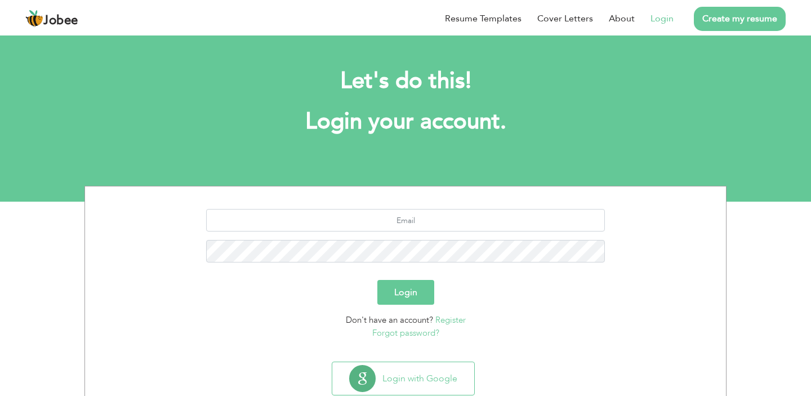
click at [654, 15] on link "Login" at bounding box center [662, 19] width 23 height 14
click at [657, 20] on link "Login" at bounding box center [662, 19] width 23 height 14
click at [659, 17] on link "Login" at bounding box center [662, 19] width 23 height 14
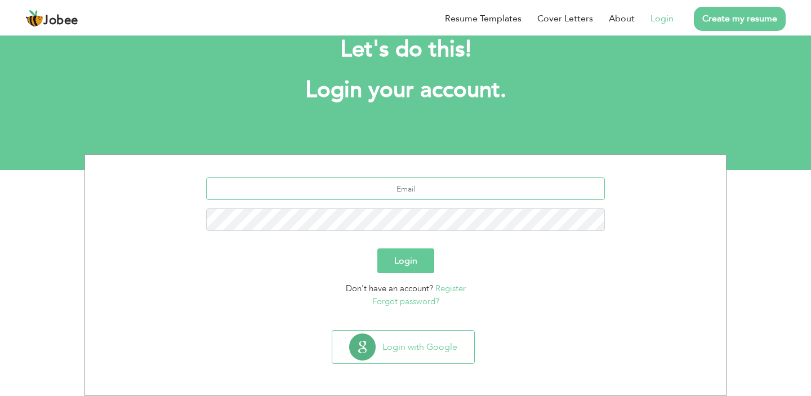
click at [406, 192] on input "text" at bounding box center [405, 188] width 399 height 23
click at [406, 265] on button "Login" at bounding box center [405, 260] width 57 height 25
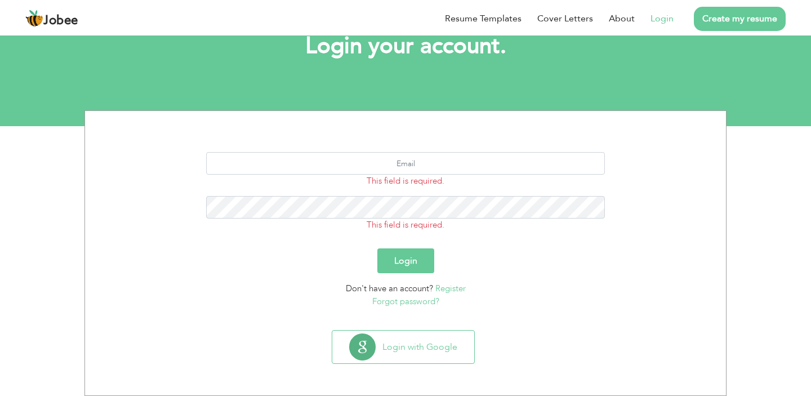
scroll to position [75, 0]
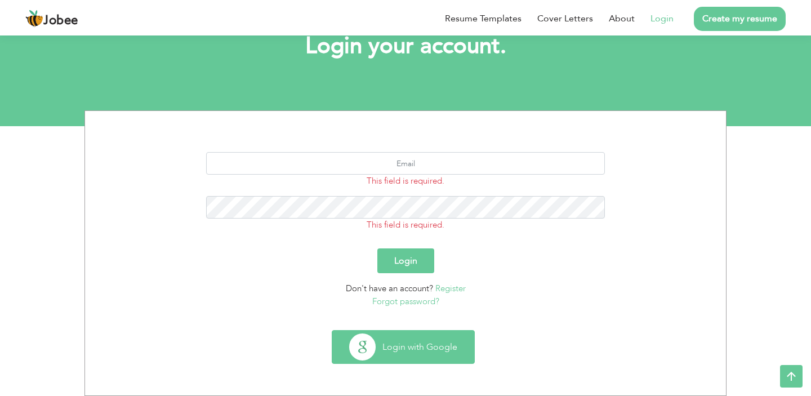
click at [413, 349] on button "Login with Google" at bounding box center [403, 347] width 142 height 33
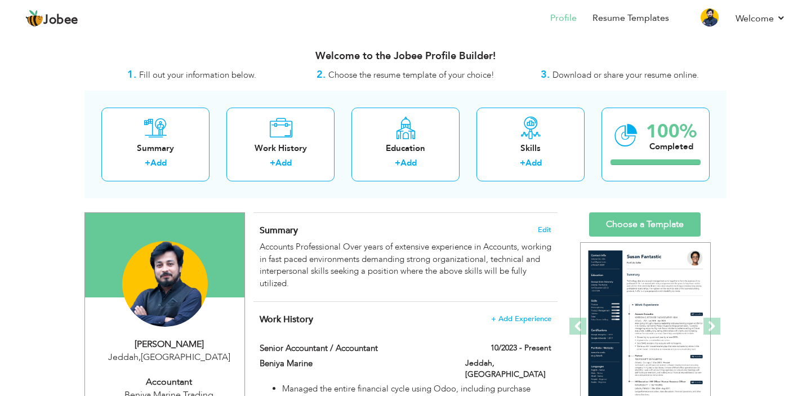
scroll to position [48, 0]
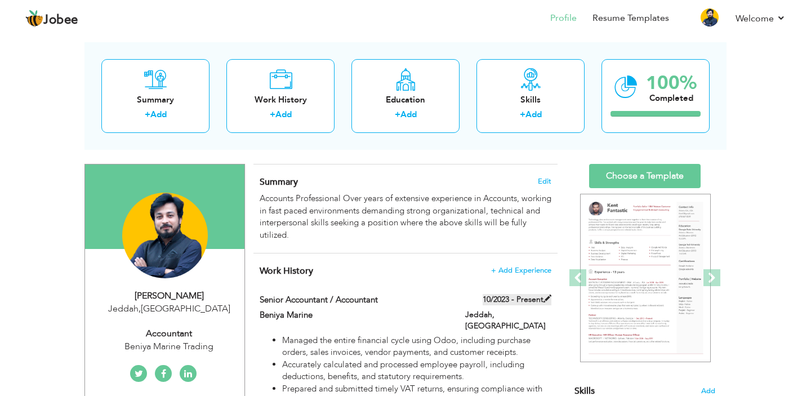
click at [546, 299] on span at bounding box center [548, 299] width 8 height 8
type input "Senior Accountant / Accountant"
type input "Beniya Marine"
type input "10/2023"
type input "Saudi Arabia"
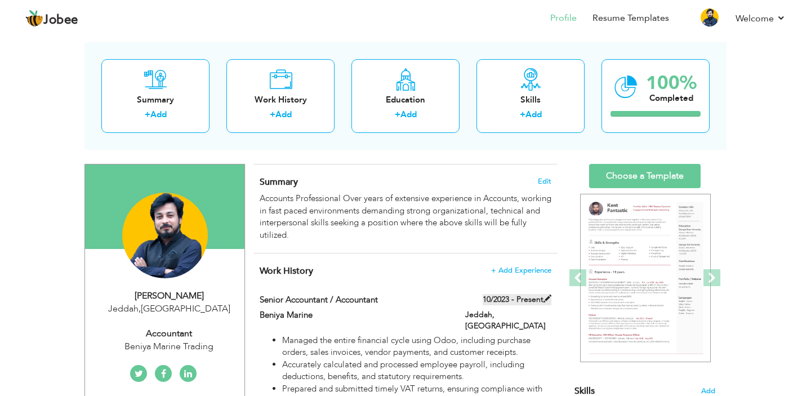
type input "Jeddah"
checkbox input "true"
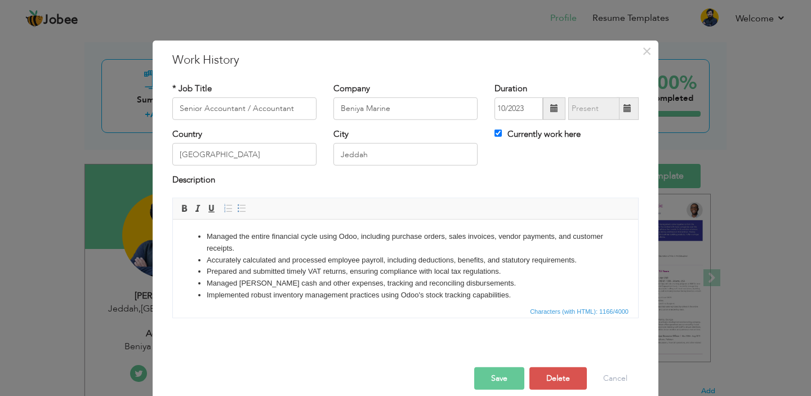
click at [553, 112] on span at bounding box center [554, 108] width 8 height 8
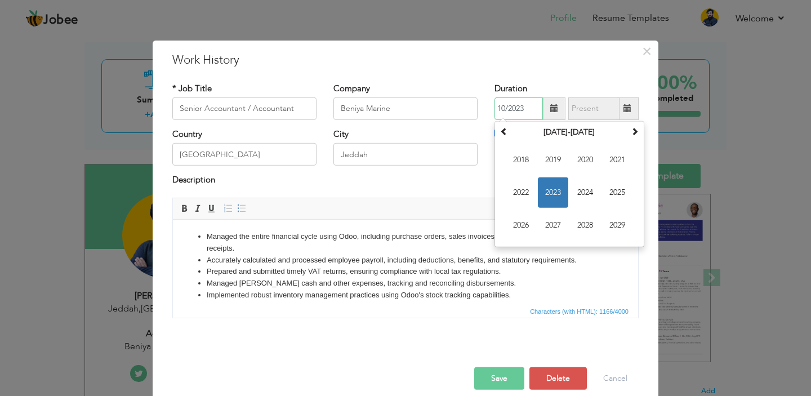
click at [553, 194] on span "2023" at bounding box center [553, 192] width 30 height 30
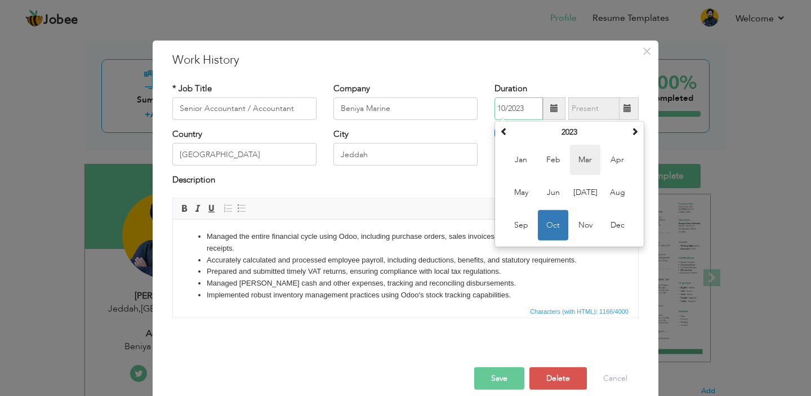
click at [582, 162] on span "Mar" at bounding box center [585, 160] width 30 height 30
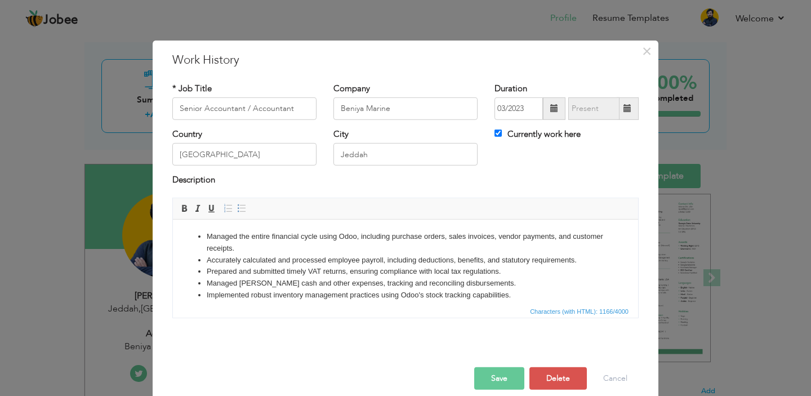
click at [546, 110] on span at bounding box center [554, 108] width 23 height 23
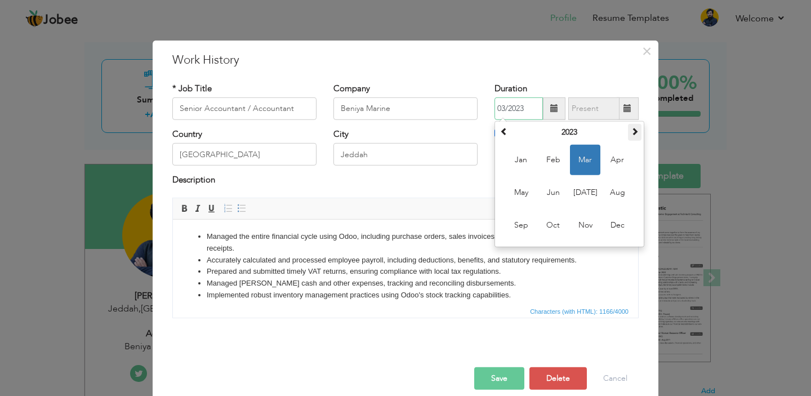
click at [633, 133] on span at bounding box center [635, 131] width 8 height 8
click at [584, 164] on span "Mar" at bounding box center [585, 160] width 30 height 30
type input "03/2024"
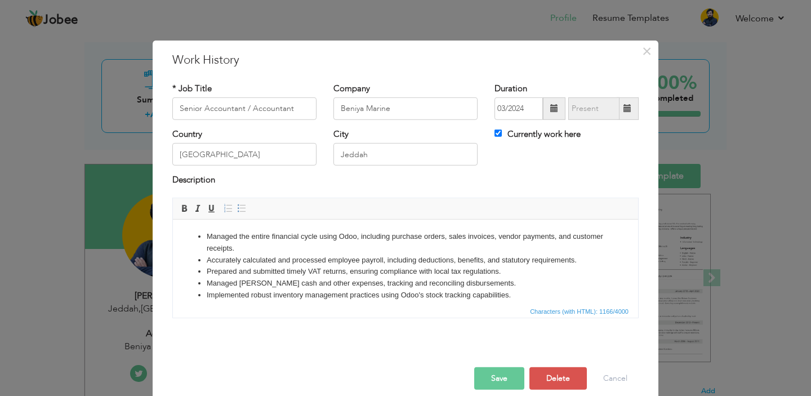
click at [508, 380] on button "Save" at bounding box center [499, 378] width 50 height 23
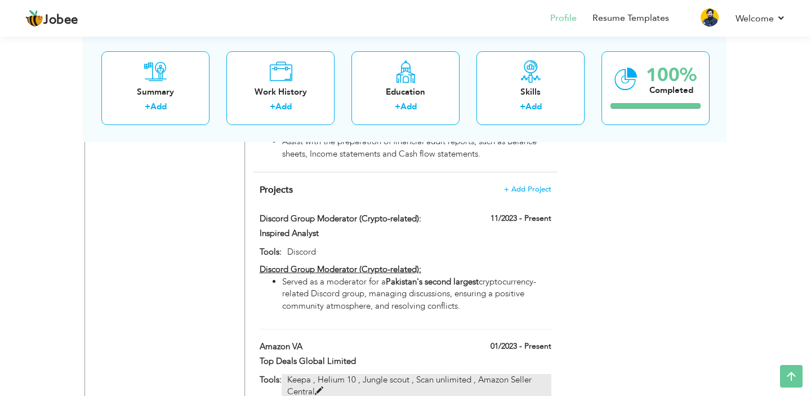
scroll to position [1257, 0]
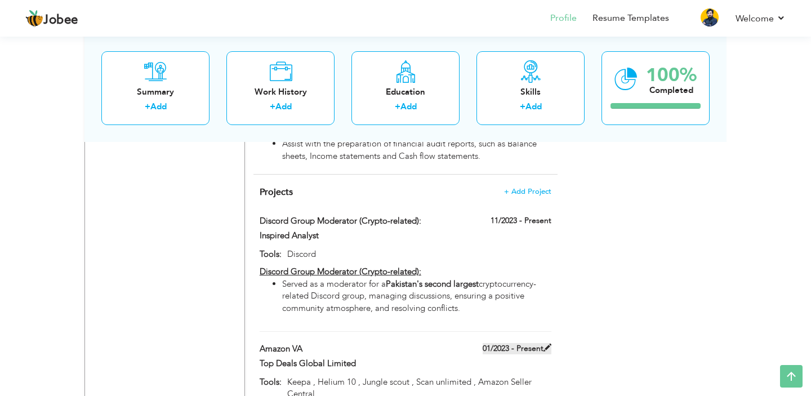
click at [547, 344] on span at bounding box center [548, 348] width 8 height 8
type input "Amazon VA"
type input "Top Deals Global Limited"
type input "01/2023"
type input "Keepa , Helium 10 , Jungle scout , Scan unlimited , Amazon Seller Central"
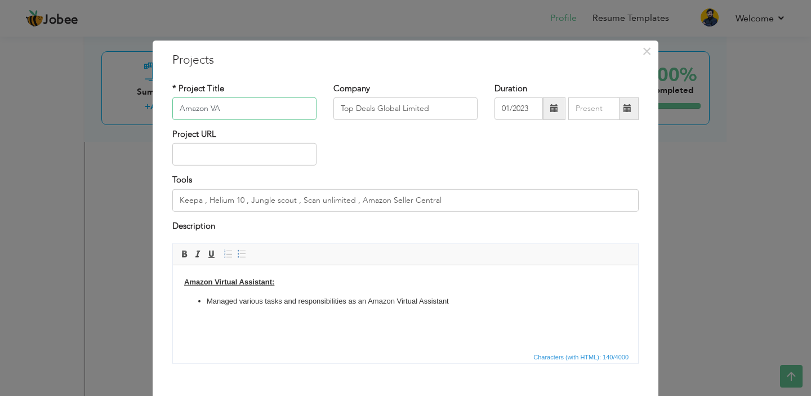
scroll to position [60, 0]
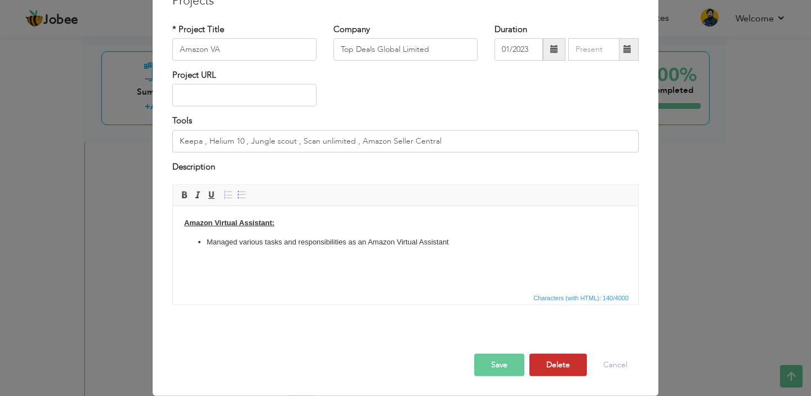
click at [558, 365] on button "Delete" at bounding box center [557, 365] width 57 height 23
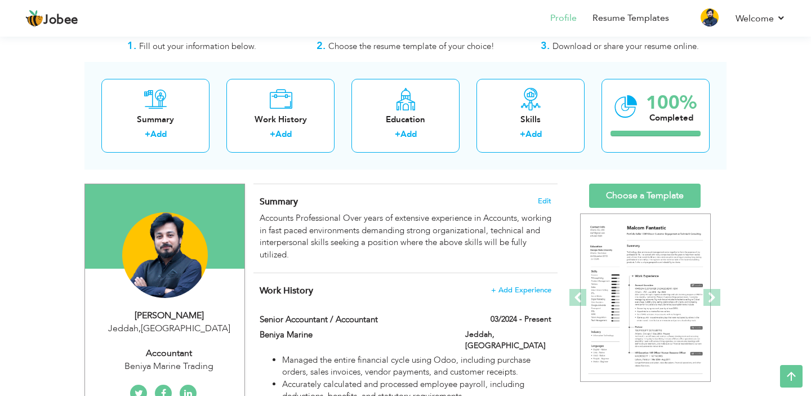
scroll to position [0, 0]
